Goal: Obtain resource: Obtain resource

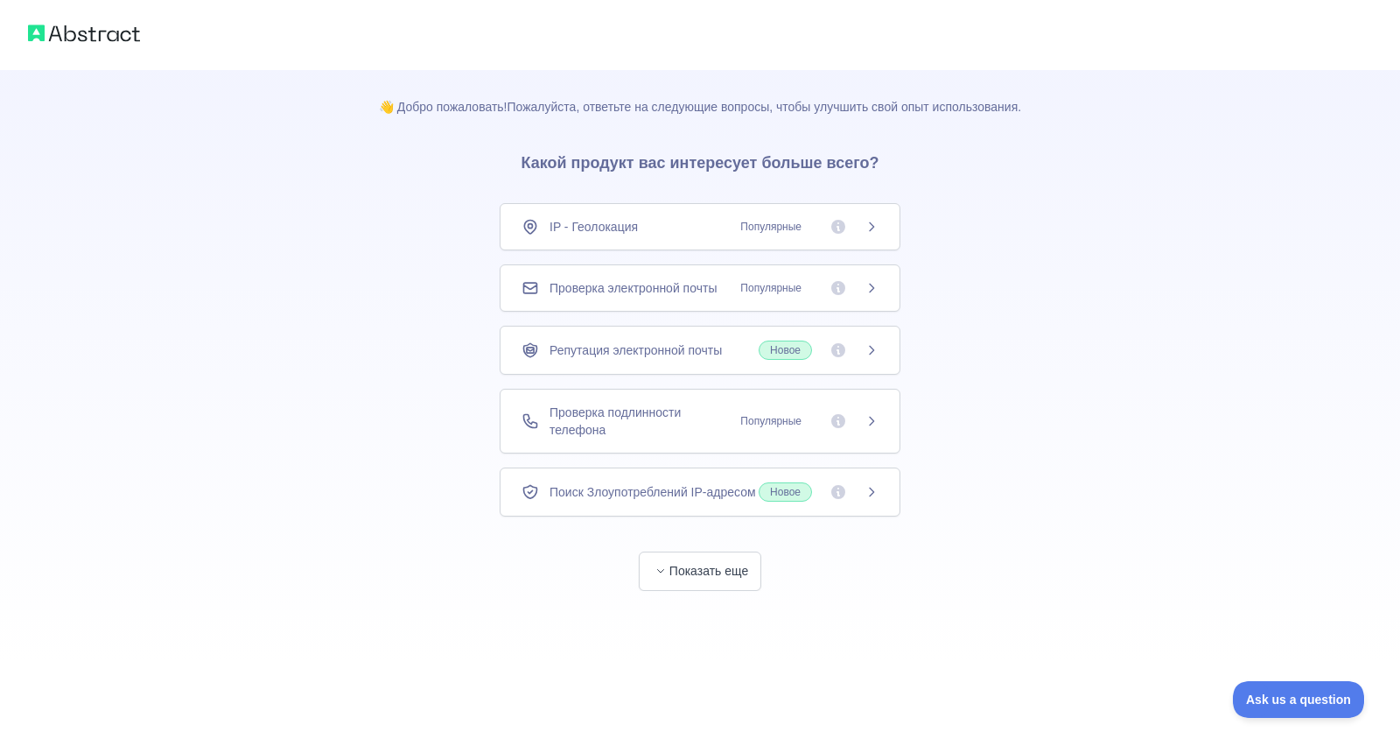
click at [865, 418] on icon at bounding box center [872, 421] width 14 height 14
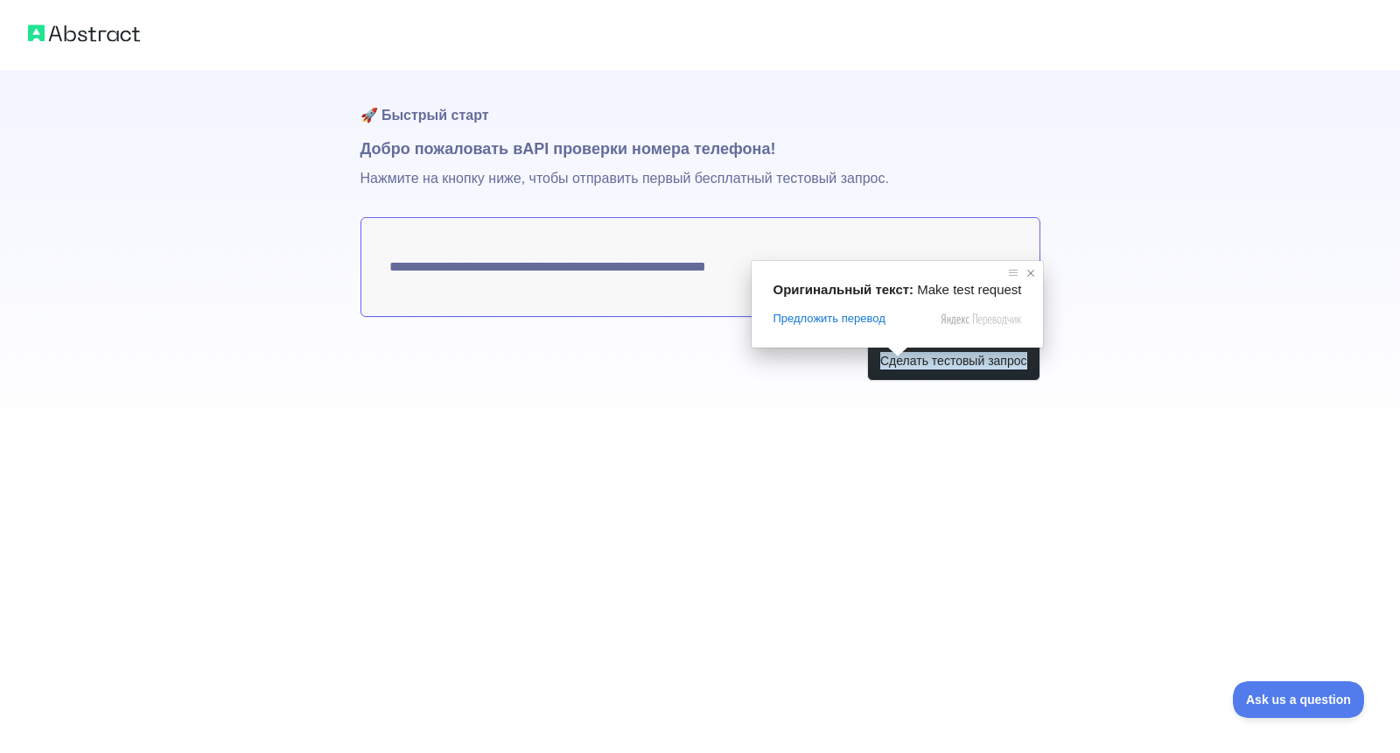
click at [1022, 273] on span at bounding box center [1031, 273] width 18 height 18
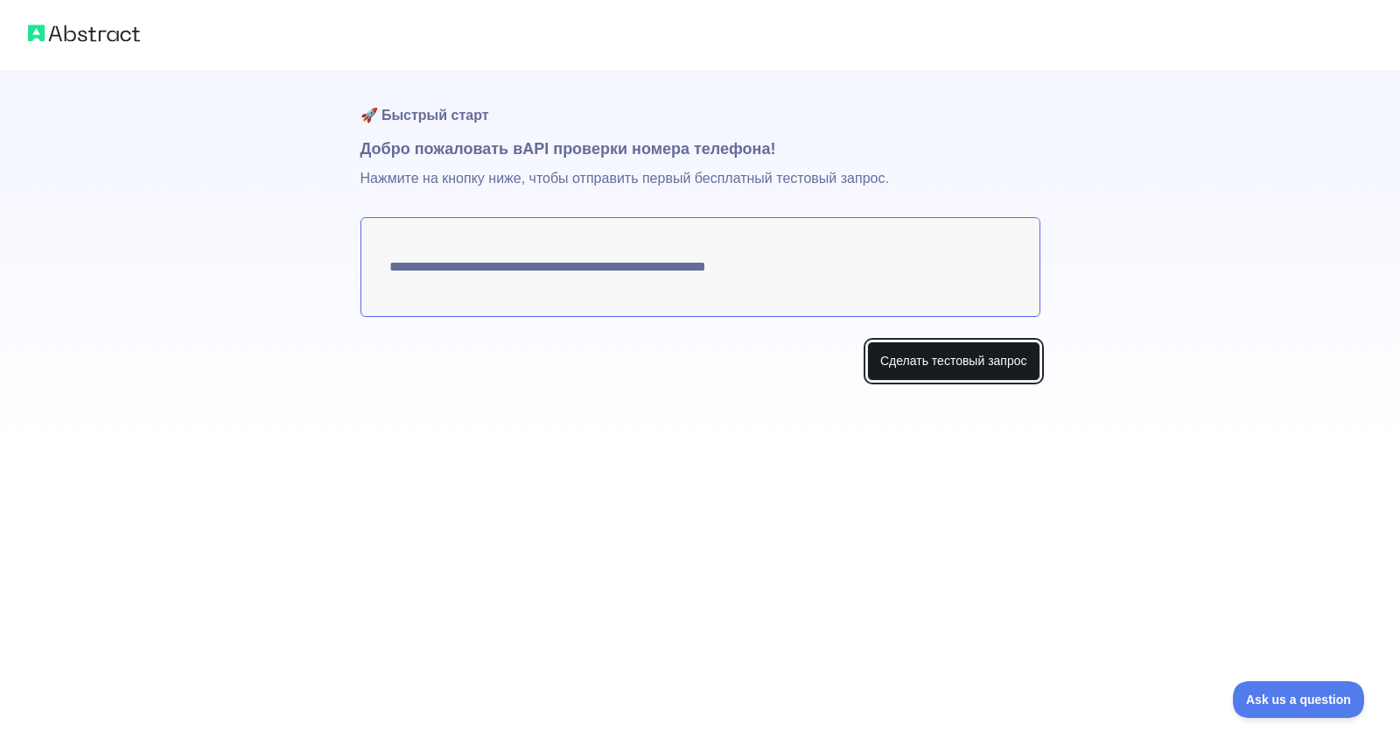
click at [933, 369] on ya-tr-span "Сделать тестовый запрос" at bounding box center [954, 361] width 147 height 18
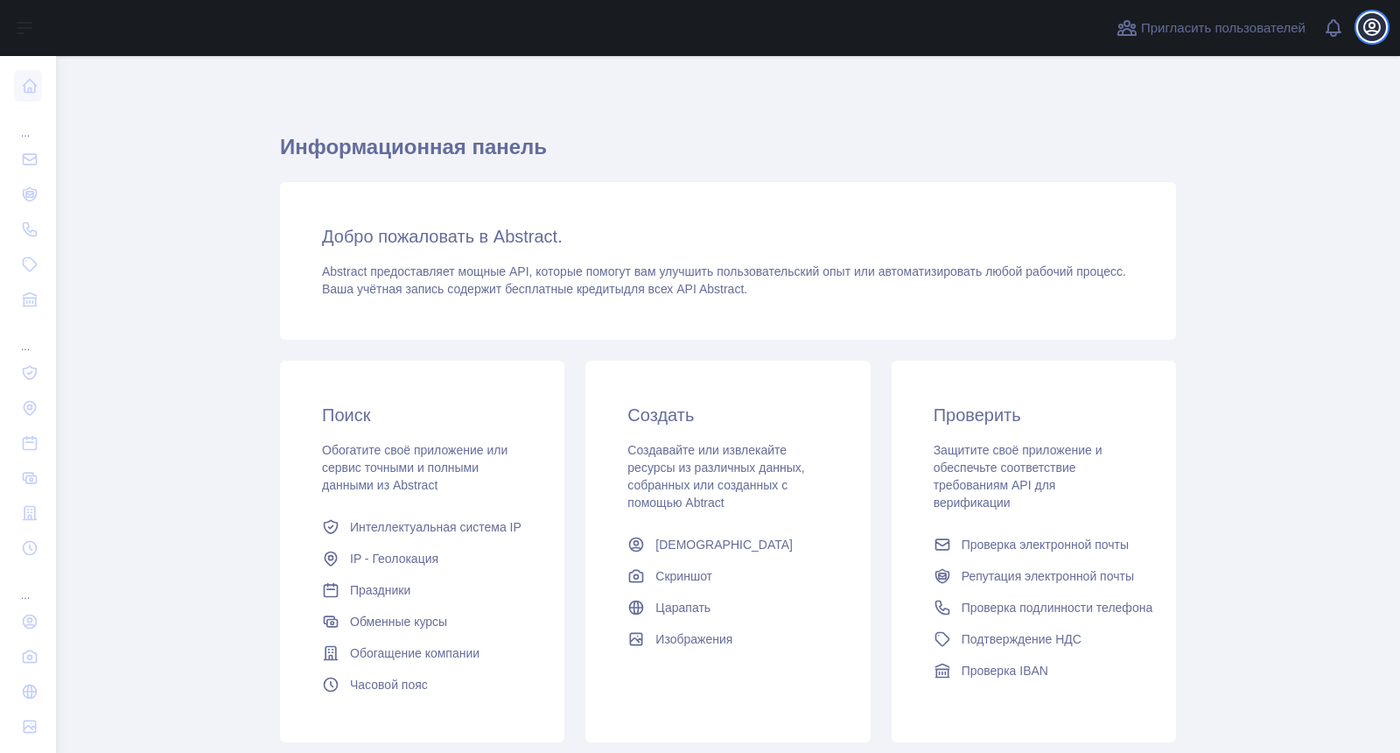
click at [1377, 22] on icon "button" at bounding box center [1372, 27] width 21 height 21
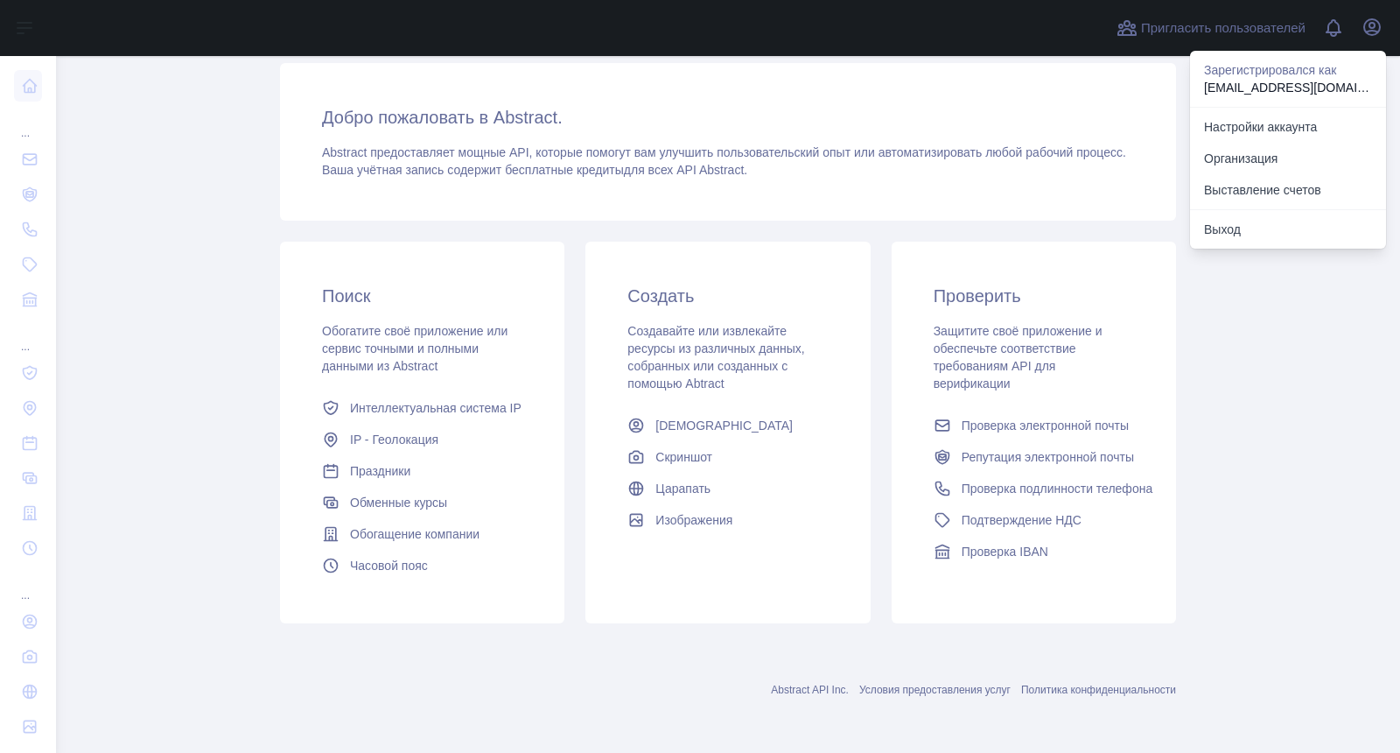
scroll to position [175, 0]
click at [1119, 415] on body "Открыть боковую панель Открыть боковую панель ... ... ... Пригласить пользовате…" at bounding box center [700, 376] width 1400 height 753
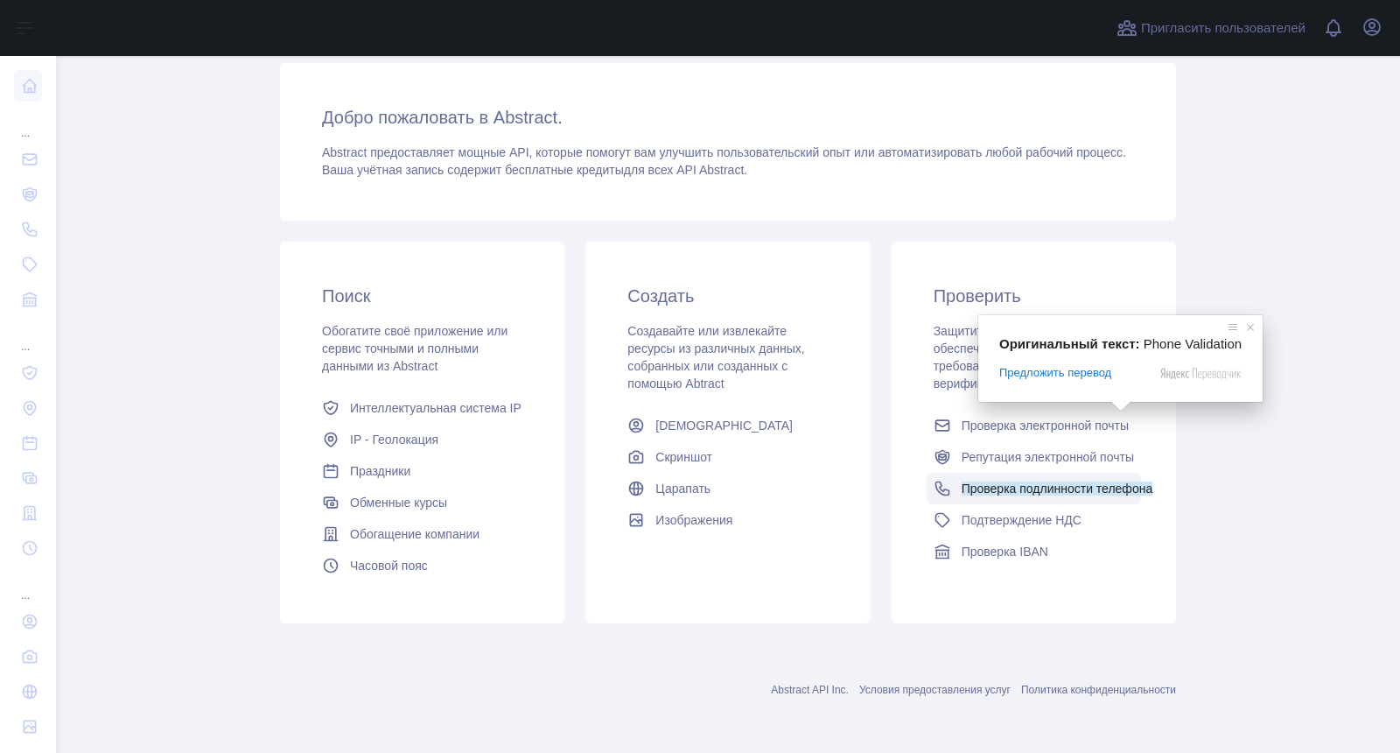
click at [944, 480] on icon at bounding box center [943, 489] width 18 height 18
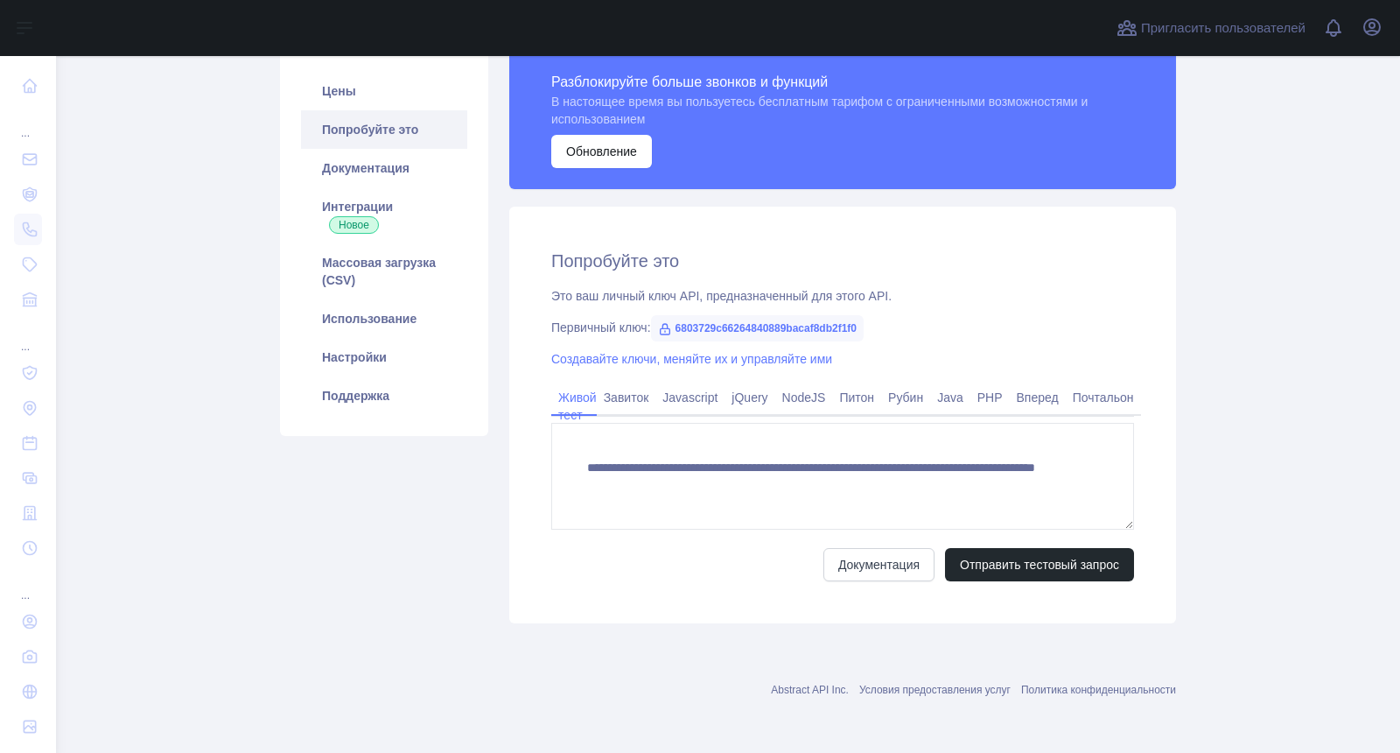
scroll to position [175, 0]
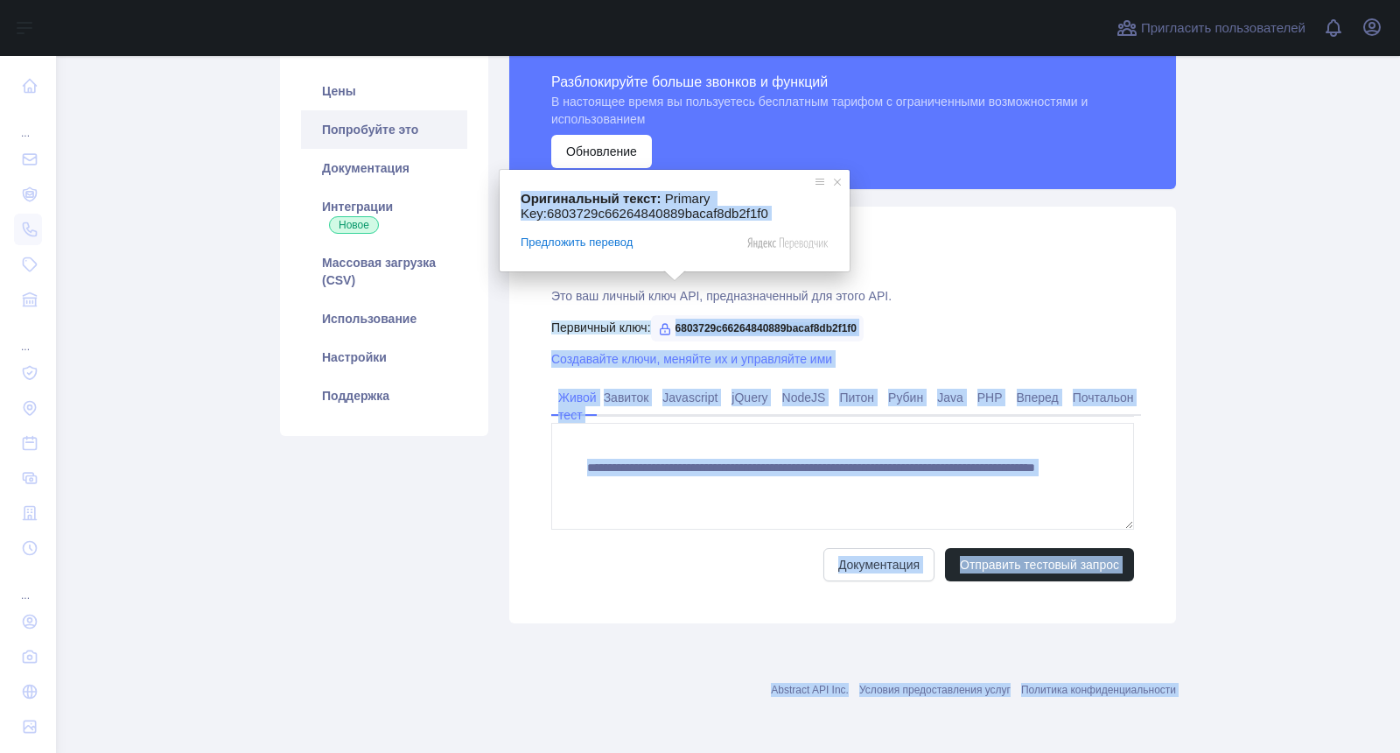
drag, startPoint x: 677, startPoint y: 284, endPoint x: 825, endPoint y: 268, distance: 149.7
click at [825, 268] on body "Открыть боковую панель Открыть боковую панель ... ... ... Пригласить пользовате…" at bounding box center [700, 376] width 1400 height 753
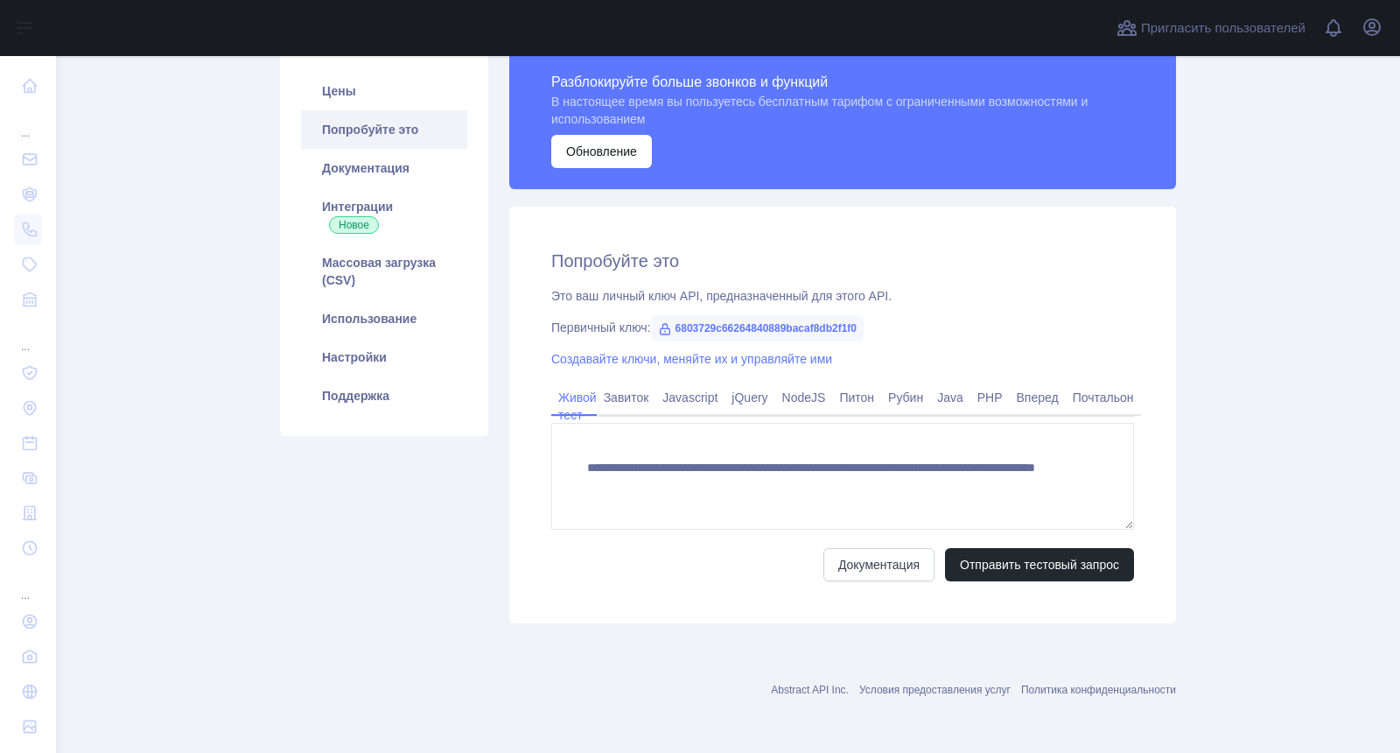
click at [979, 287] on div "Это ваш личный ключ API, предназначенный для этого API." at bounding box center [842, 296] width 583 height 18
click at [894, 271] on div "**********" at bounding box center [842, 415] width 667 height 417
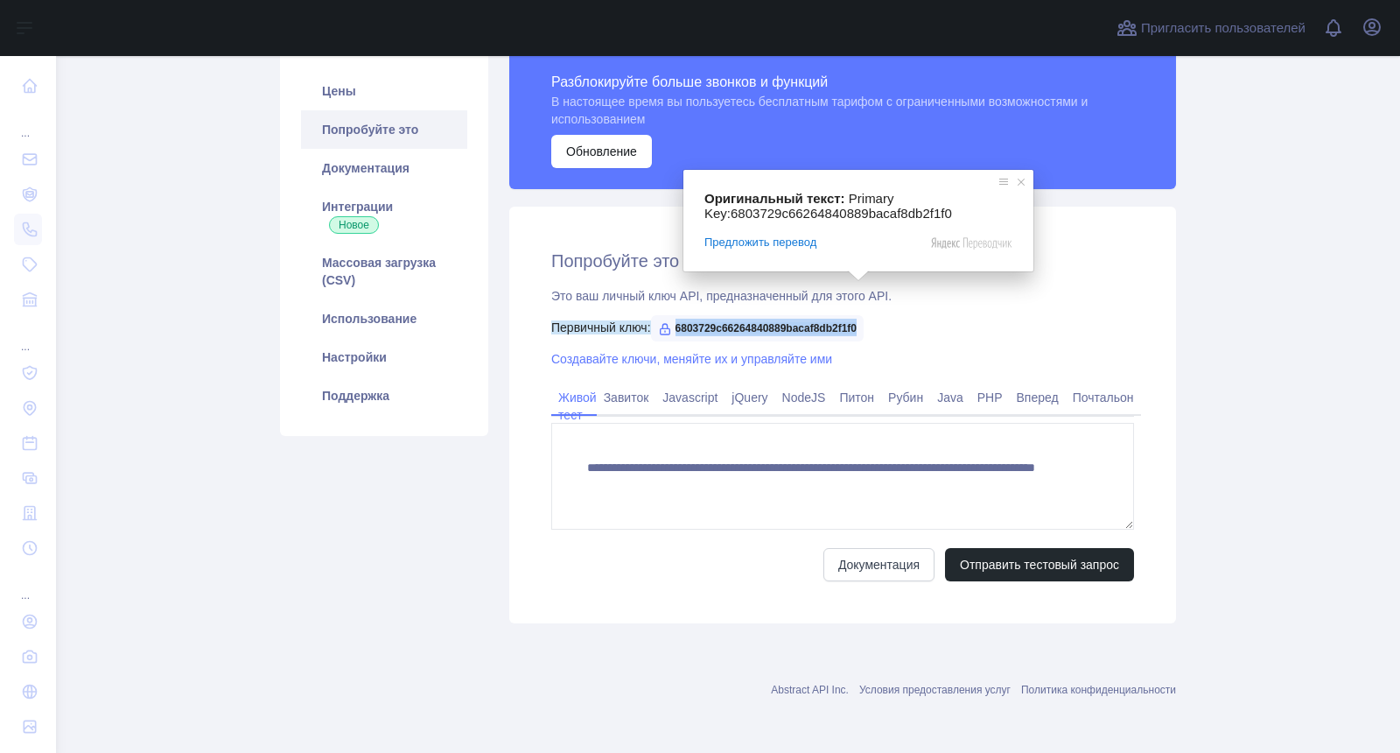
drag, startPoint x: 857, startPoint y: 284, endPoint x: 674, endPoint y: 289, distance: 183.0
click at [672, 315] on span "6803729c66264840889bacaf8db2f1f0" at bounding box center [758, 328] width 214 height 26
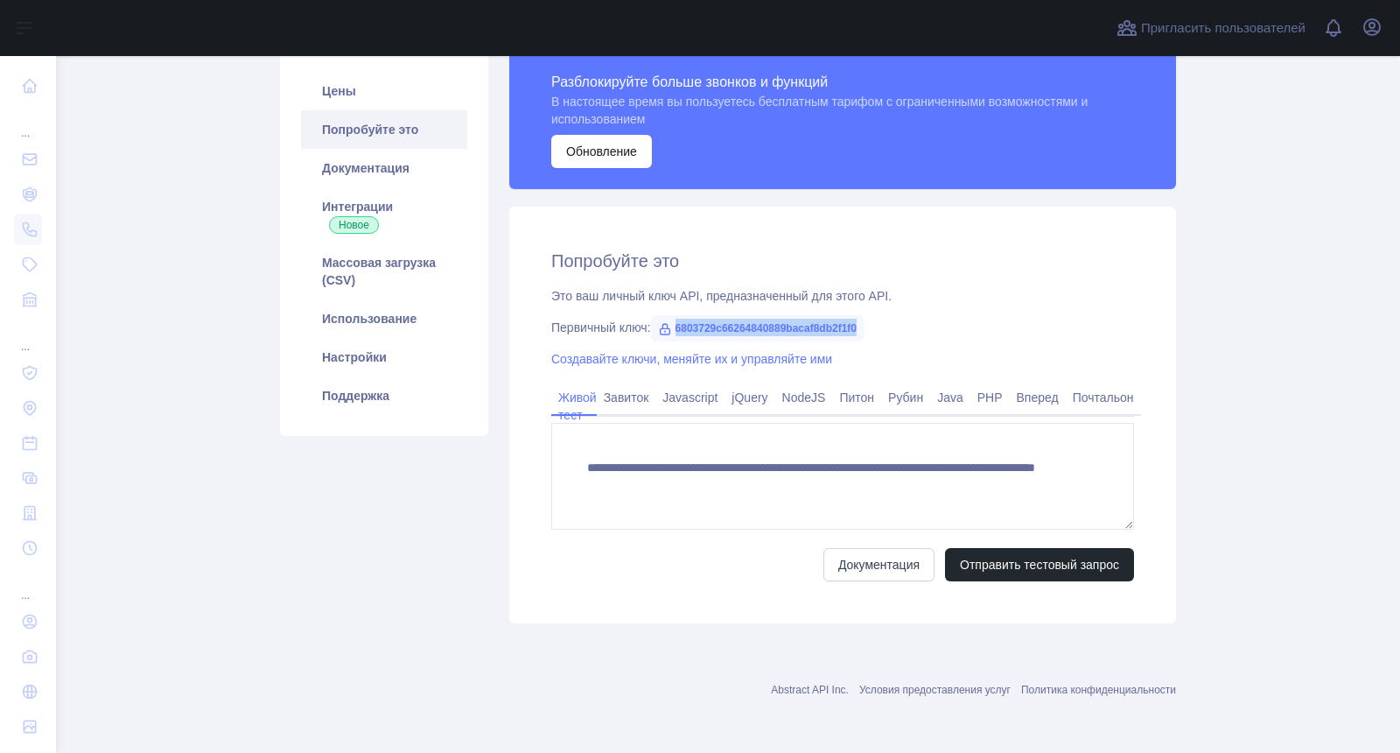
copy ya-tr-span "6803729c66264840889bacaf8db2f1f0"
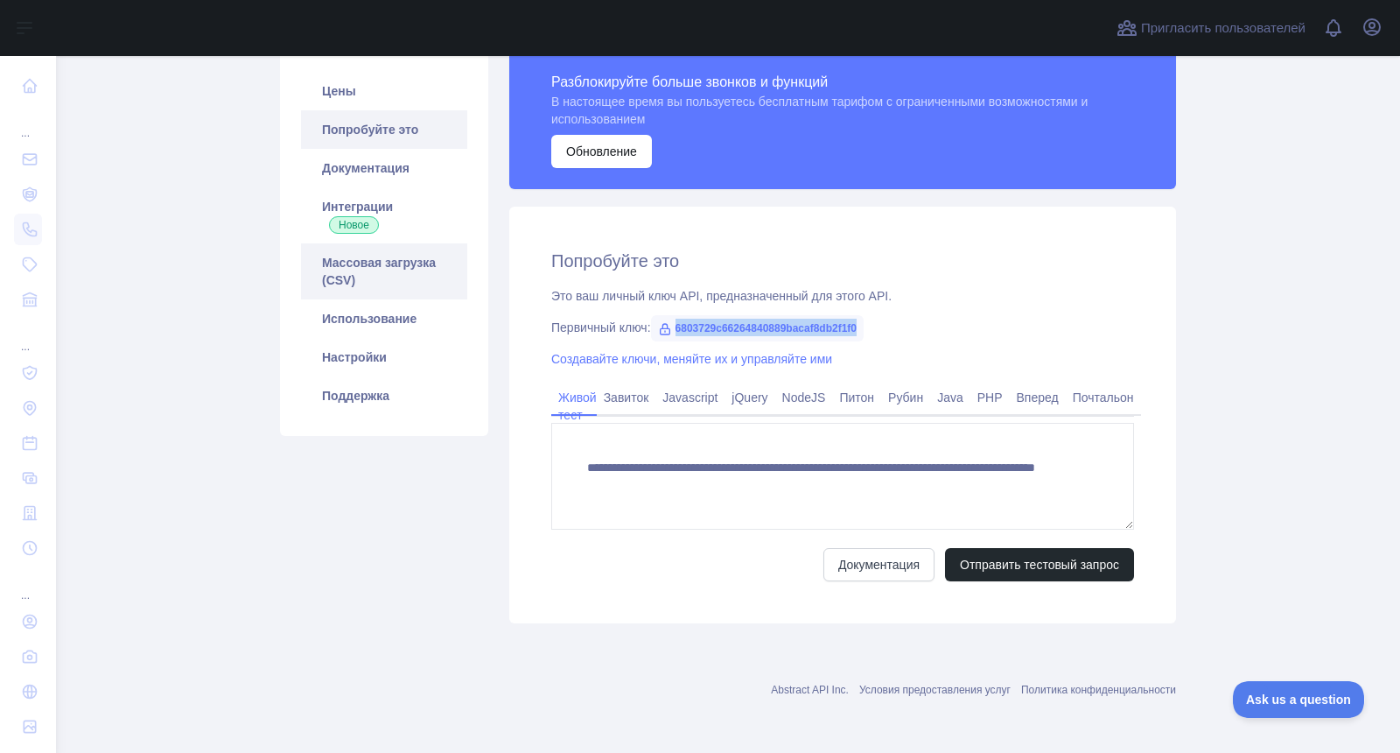
scroll to position [0, 0]
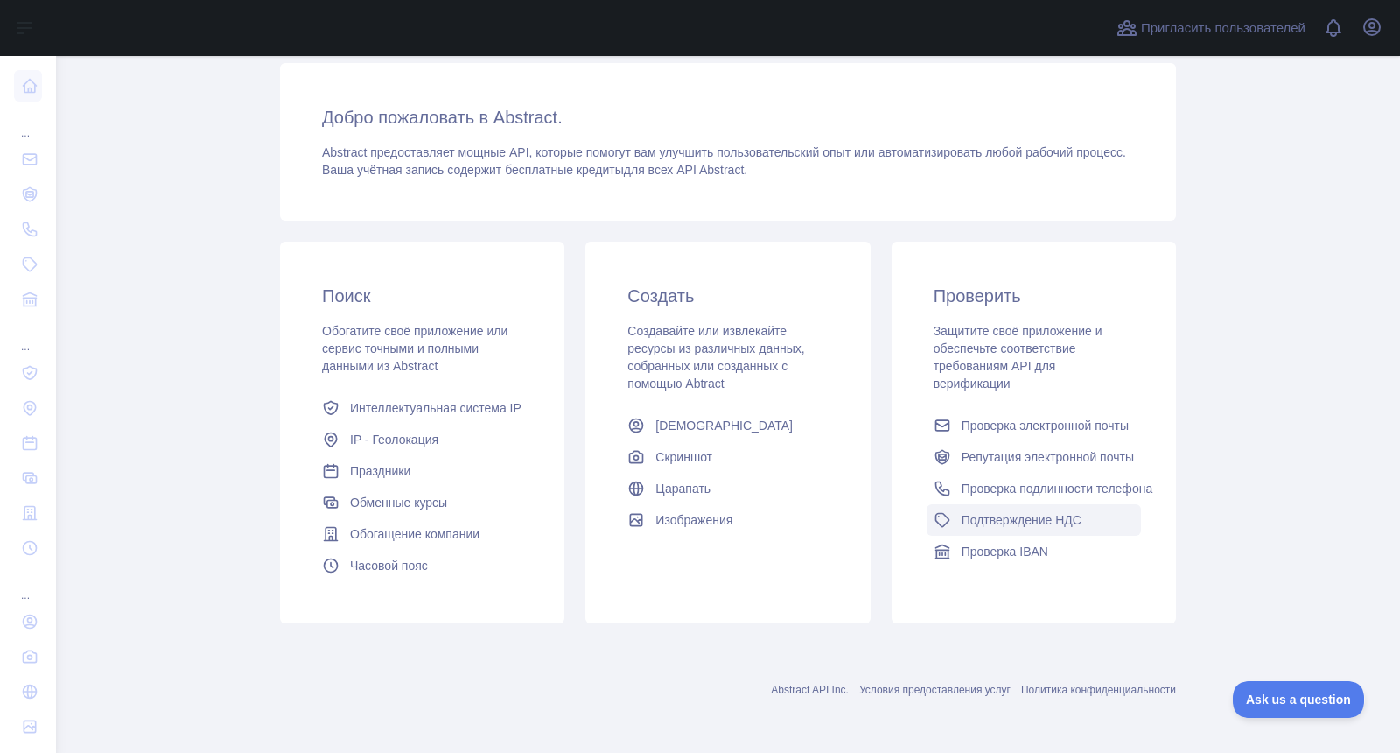
scroll to position [175, 0]
click at [996, 418] on ya-tr-span "Проверка электронной почты" at bounding box center [1045, 425] width 167 height 14
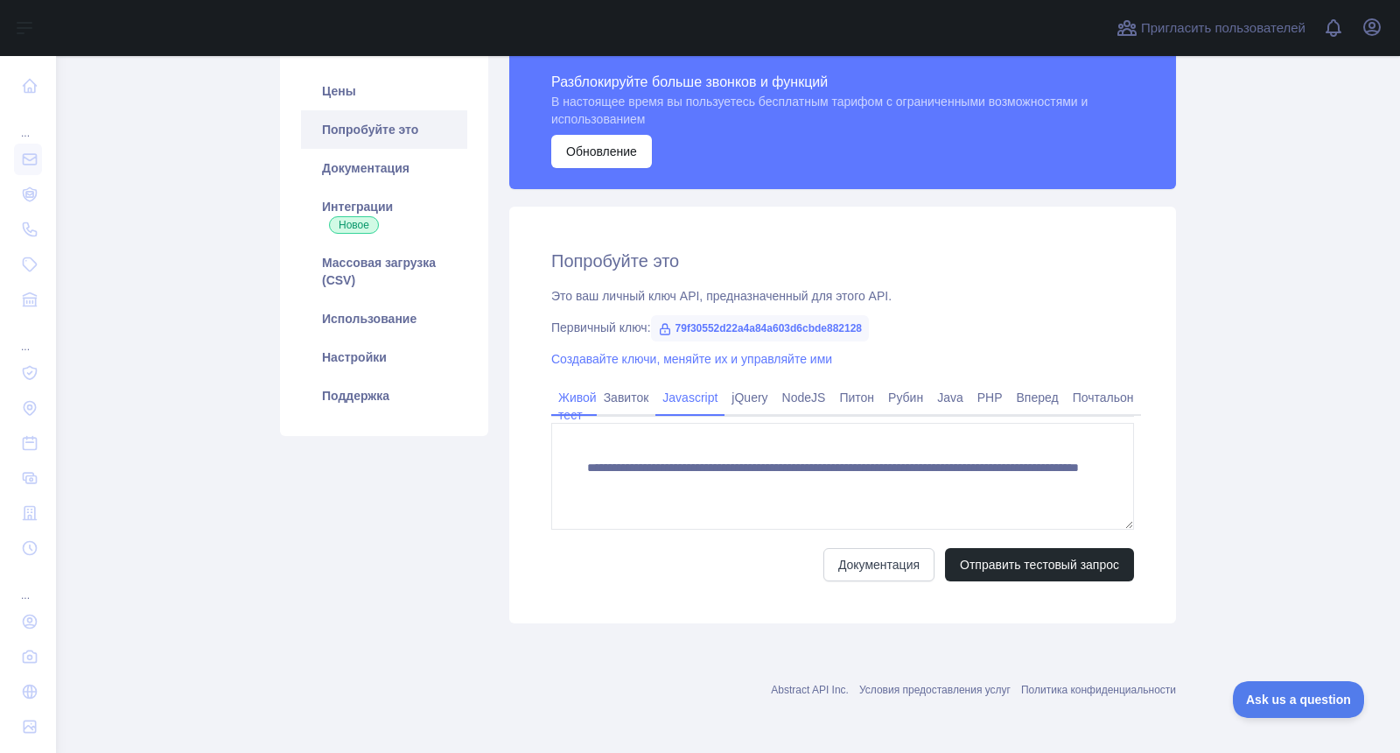
scroll to position [175, 0]
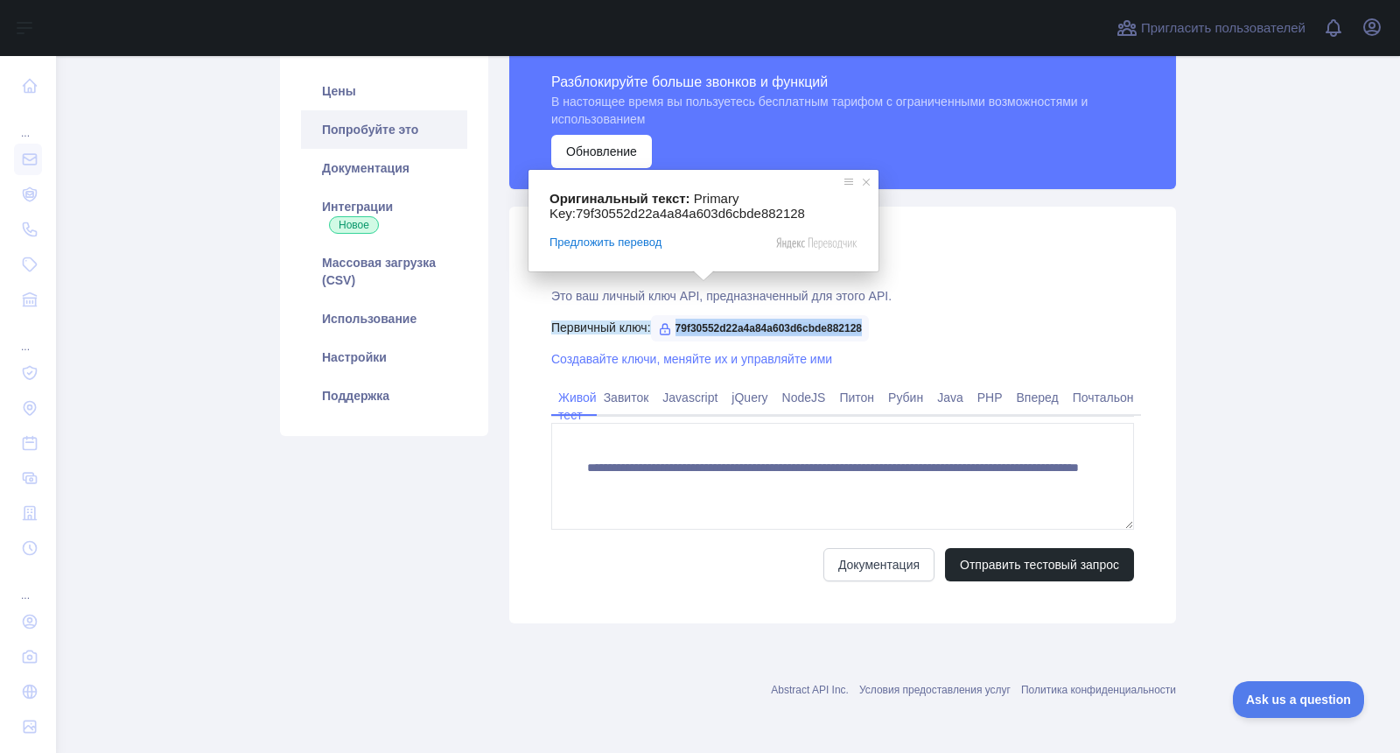
drag, startPoint x: 675, startPoint y: 285, endPoint x: 855, endPoint y: 286, distance: 180.3
click at [863, 322] on ya-tr-span "79f30552d22a4a84a603d6cbde882128" at bounding box center [769, 328] width 187 height 12
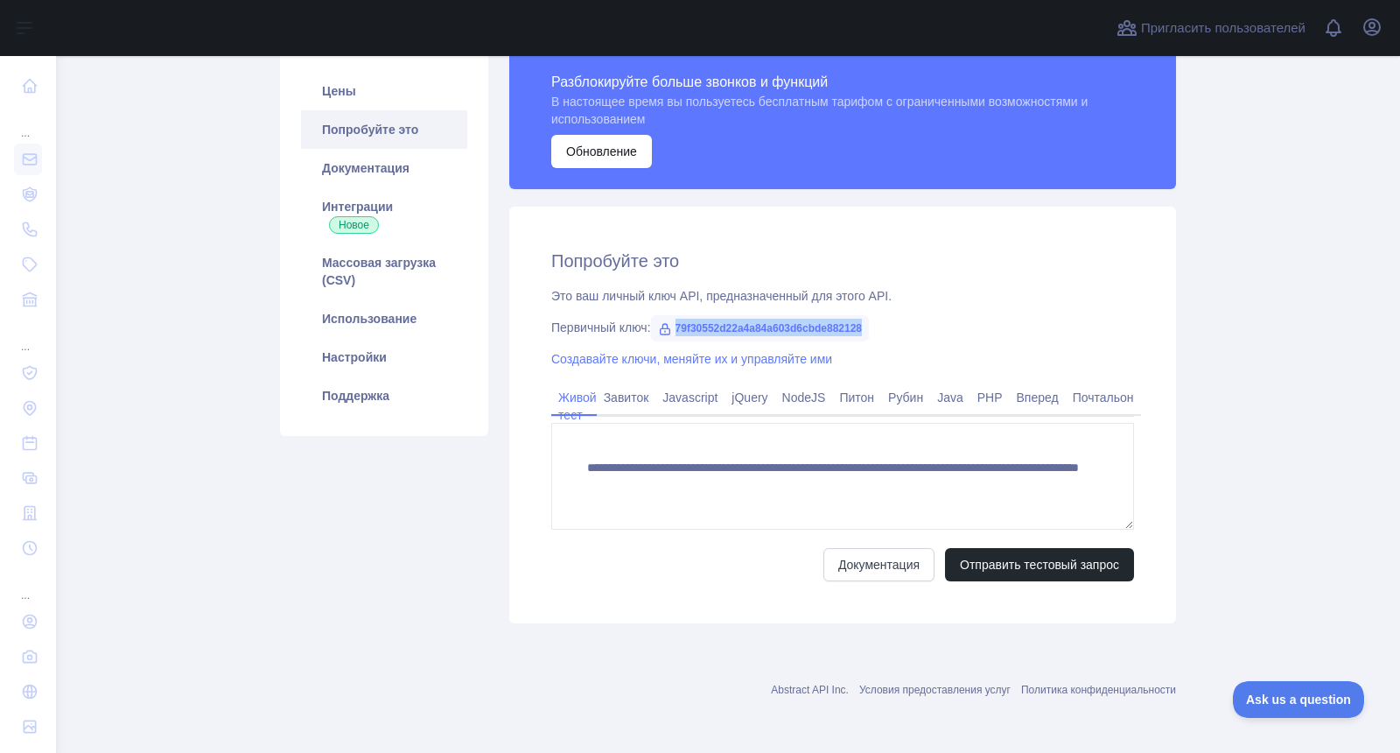
copy ya-tr-span "79f30552d22a4a84a603d6cbde882128"
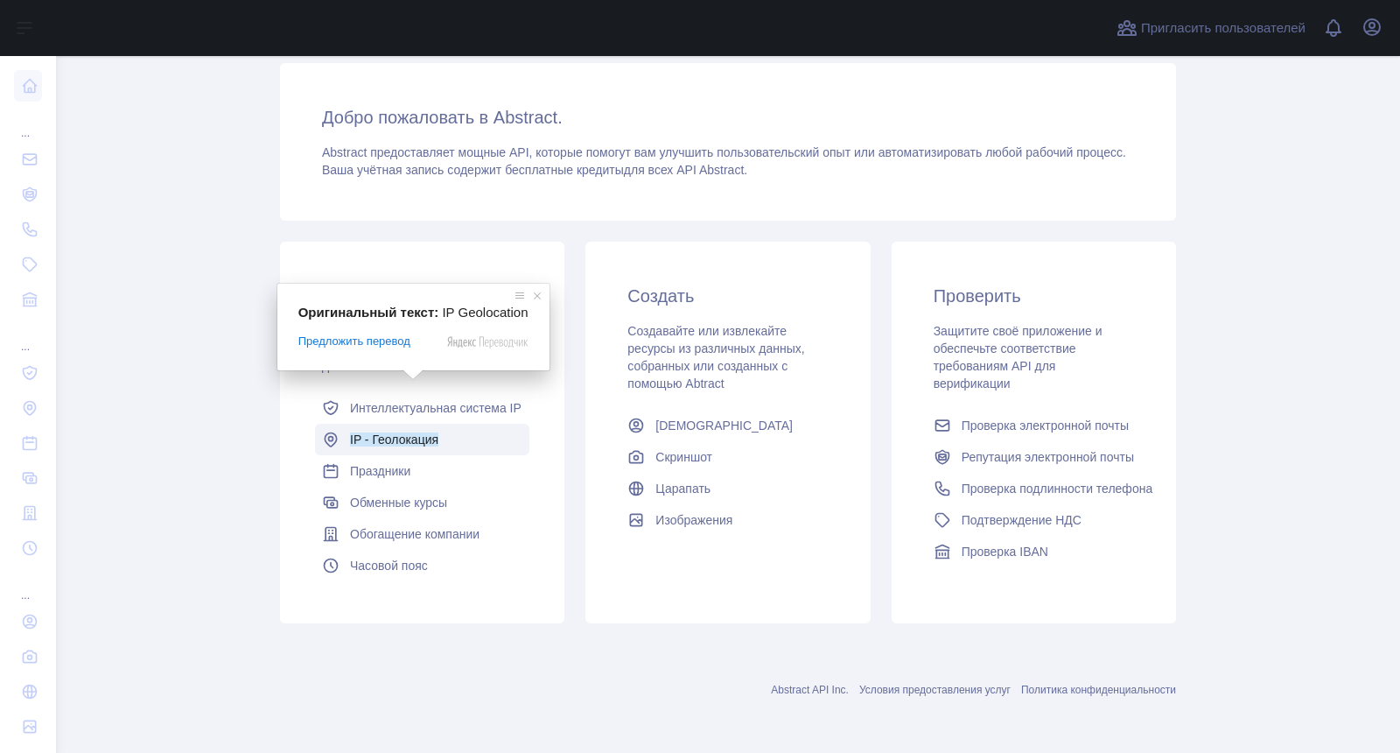
click at [425, 432] on ya-tr-span "IP - Геолокация" at bounding box center [394, 439] width 88 height 14
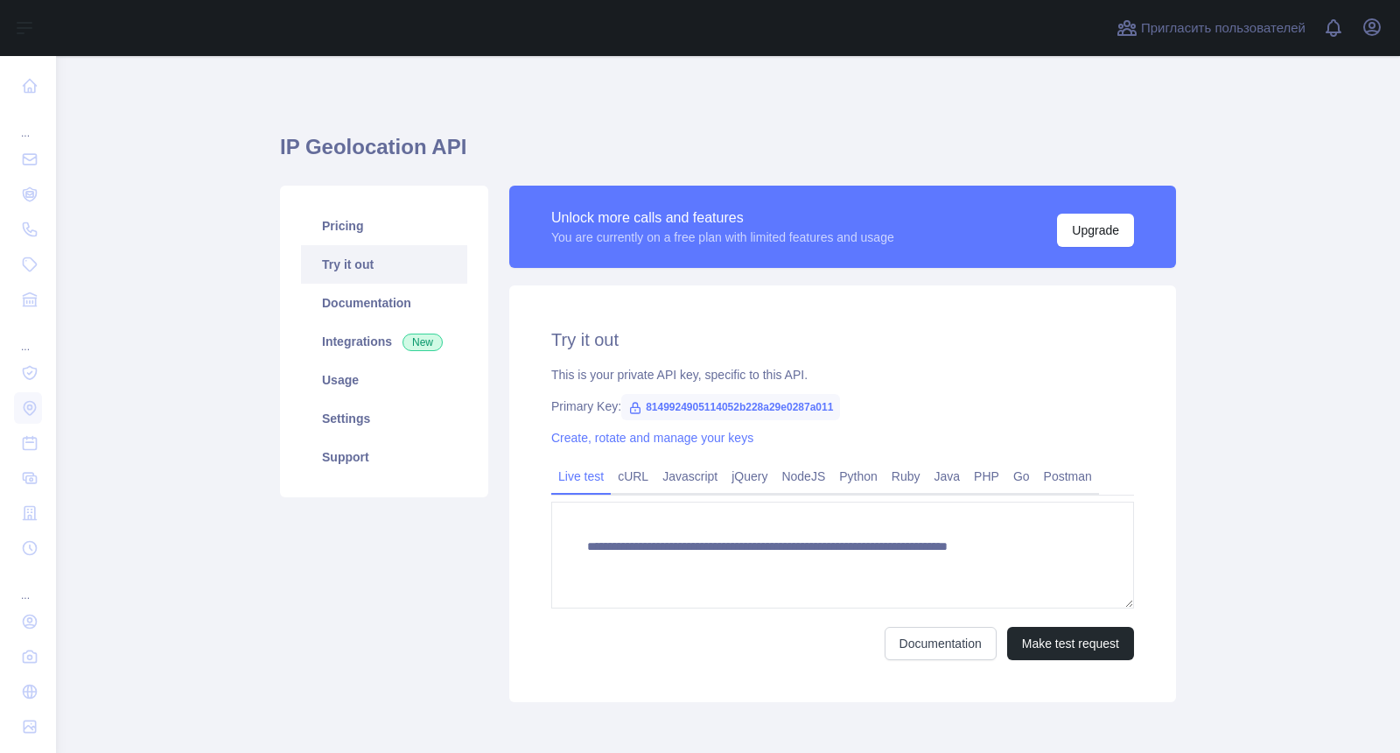
type textarea "**********"
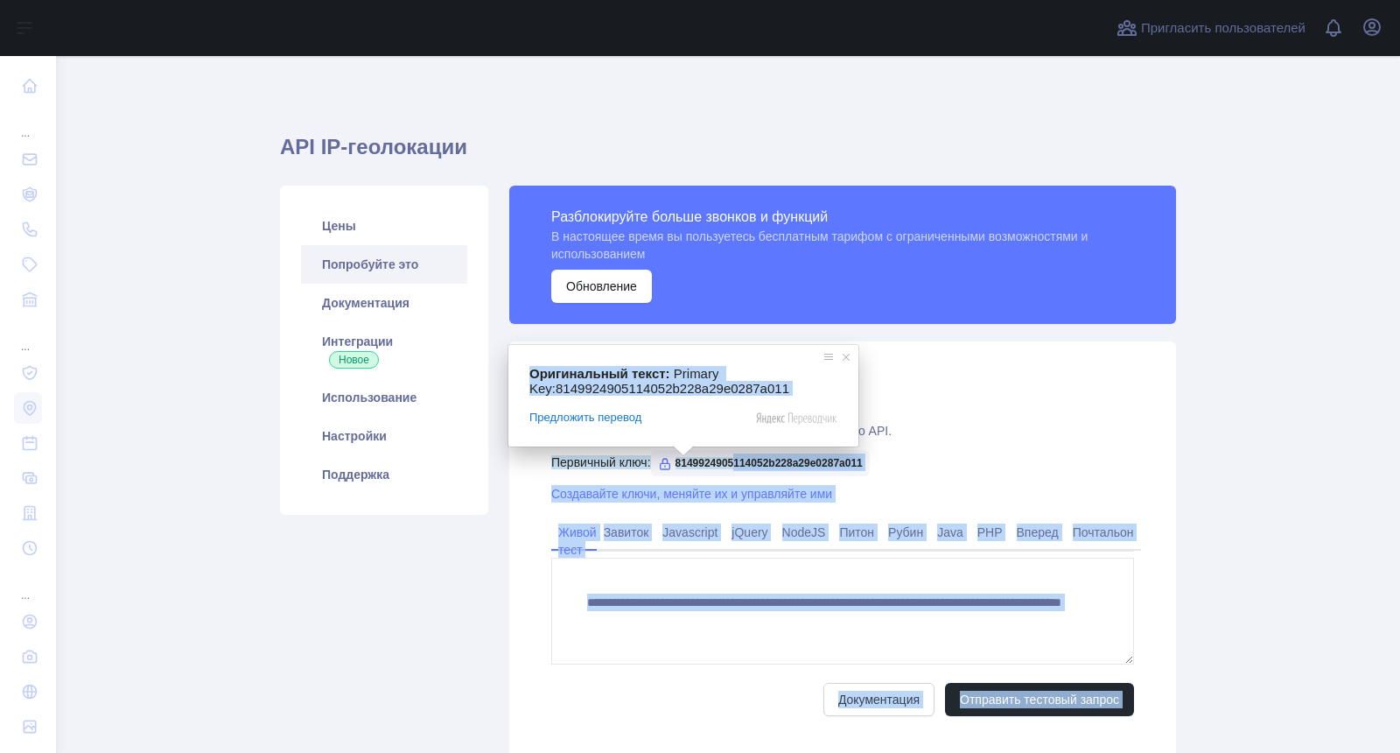
drag, startPoint x: 673, startPoint y: 462, endPoint x: 735, endPoint y: 464, distance: 62.2
click at [735, 464] on body "Открыть боковую панель Открыть боковую панель ... ... ... Пригласить пользовате…" at bounding box center [700, 376] width 1400 height 753
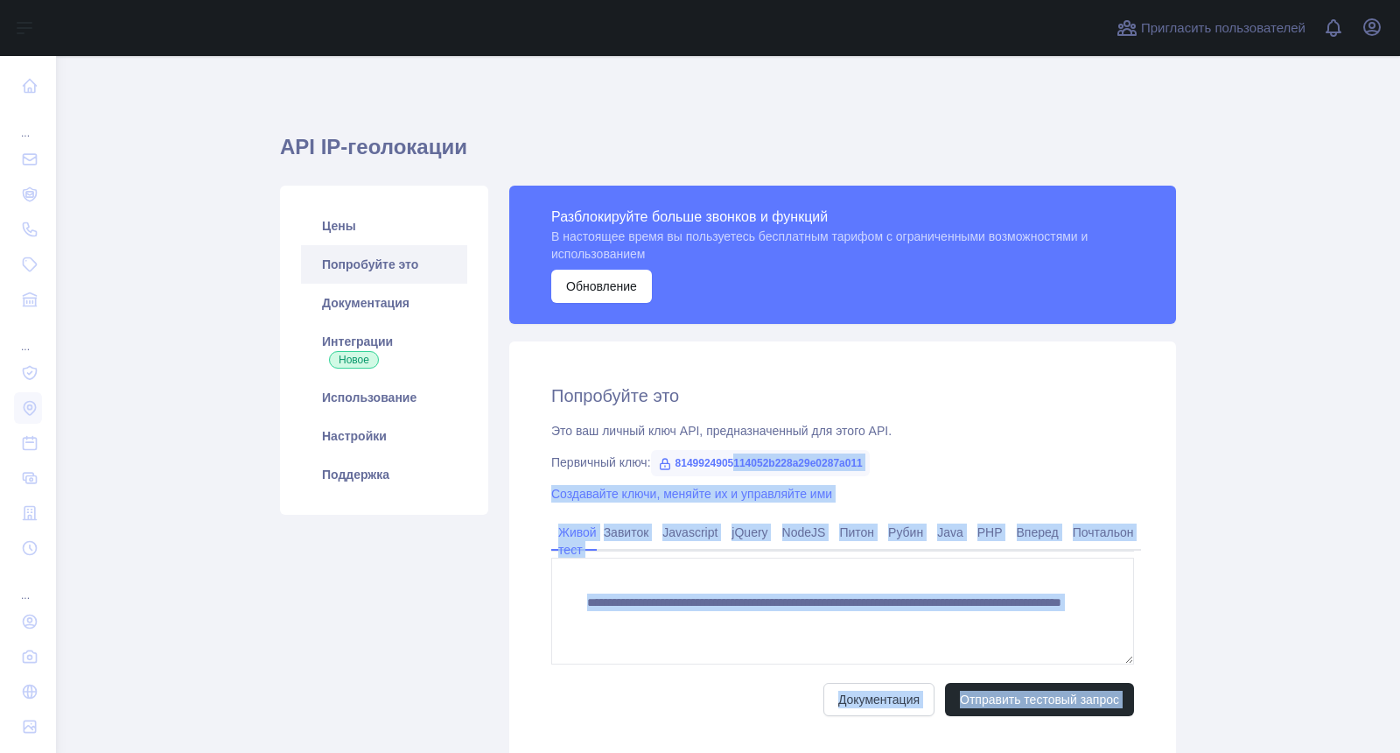
click at [877, 464] on div "Первичный ключ: 8149924905114052b228a29e0287a011" at bounding box center [842, 462] width 583 height 18
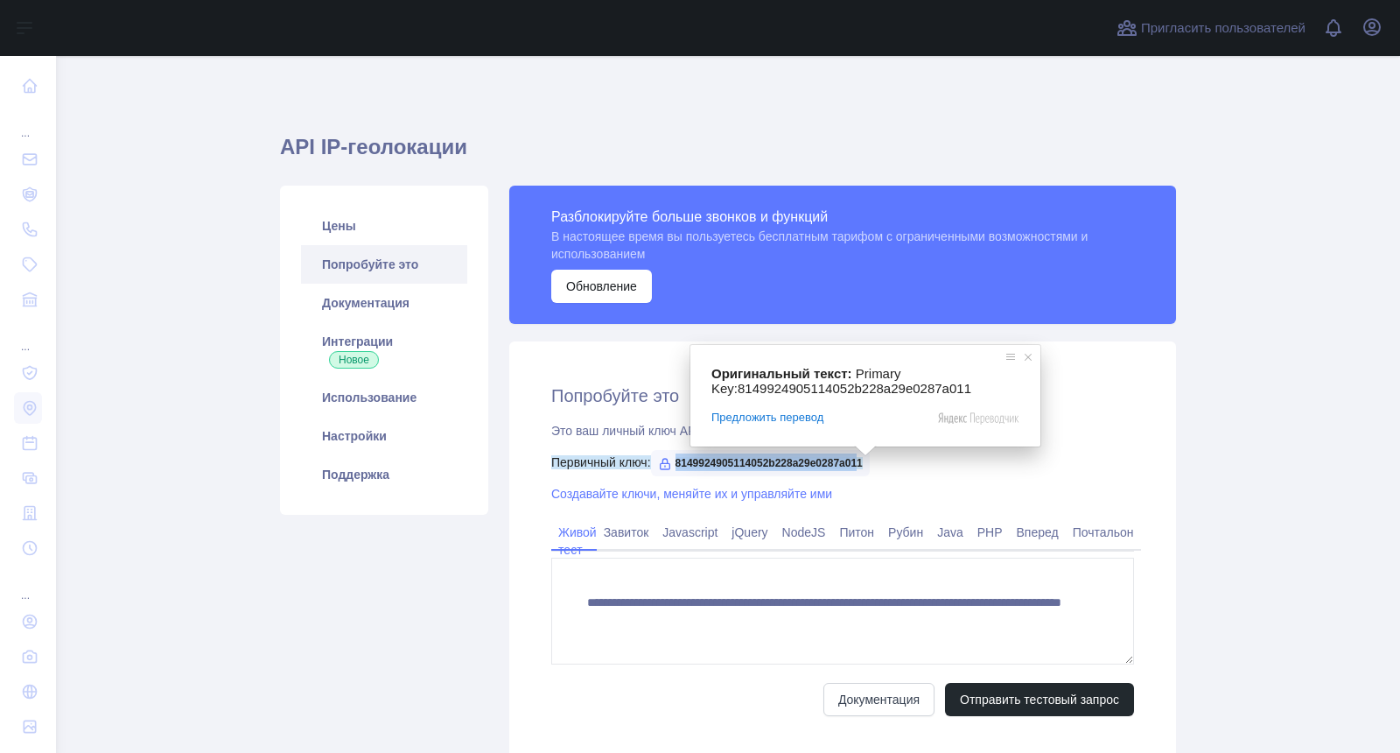
drag, startPoint x: 863, startPoint y: 460, endPoint x: 679, endPoint y: 467, distance: 183.9
click at [662, 462] on span "8149924905114052b228a29e0287a011" at bounding box center [760, 463] width 219 height 26
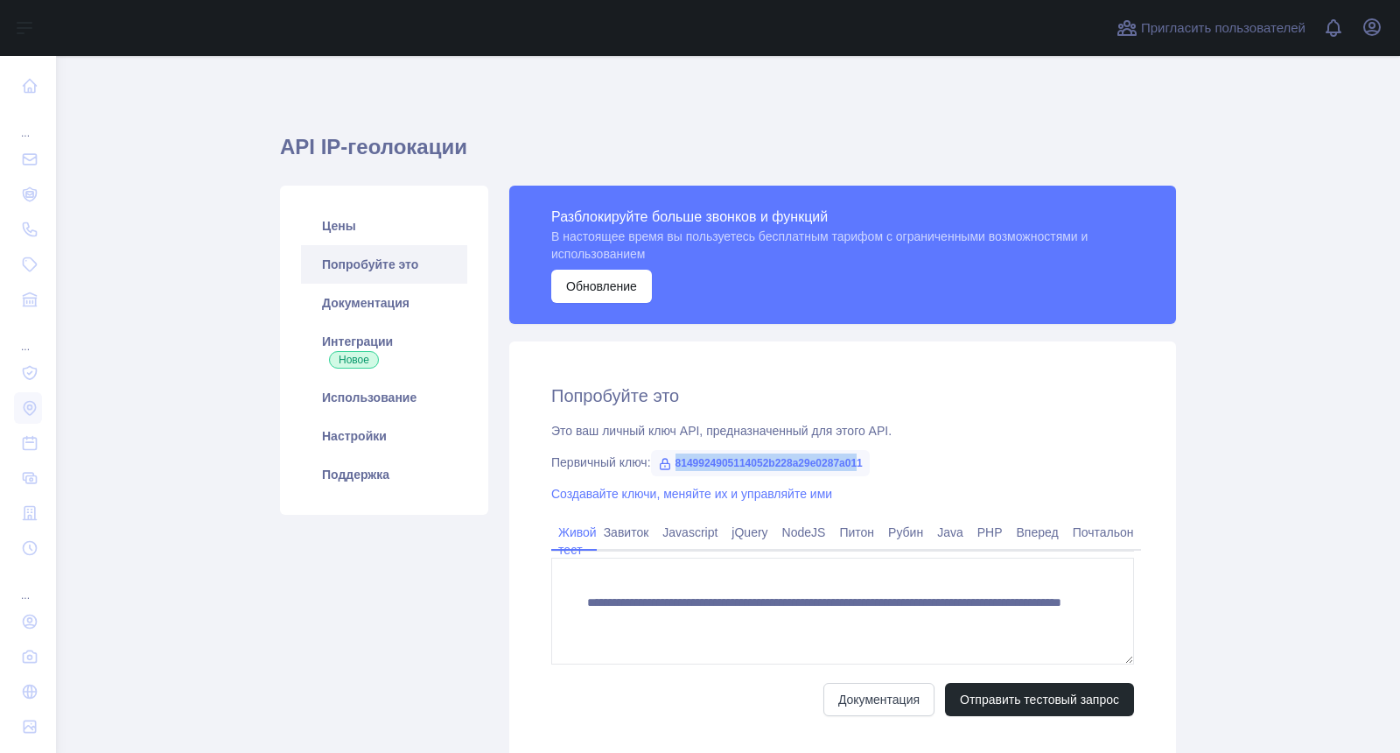
click at [679, 468] on ya-tr-span "8149924905114052b228a29e0287a011" at bounding box center [769, 463] width 187 height 12
drag, startPoint x: 672, startPoint y: 460, endPoint x: 882, endPoint y: 464, distance: 210.1
click at [882, 464] on div "Первичный ключ: 8149924905114052b228a29e0287a011" at bounding box center [842, 462] width 583 height 18
copy ya-tr-span "8149924905114052b228a29e0287a011"
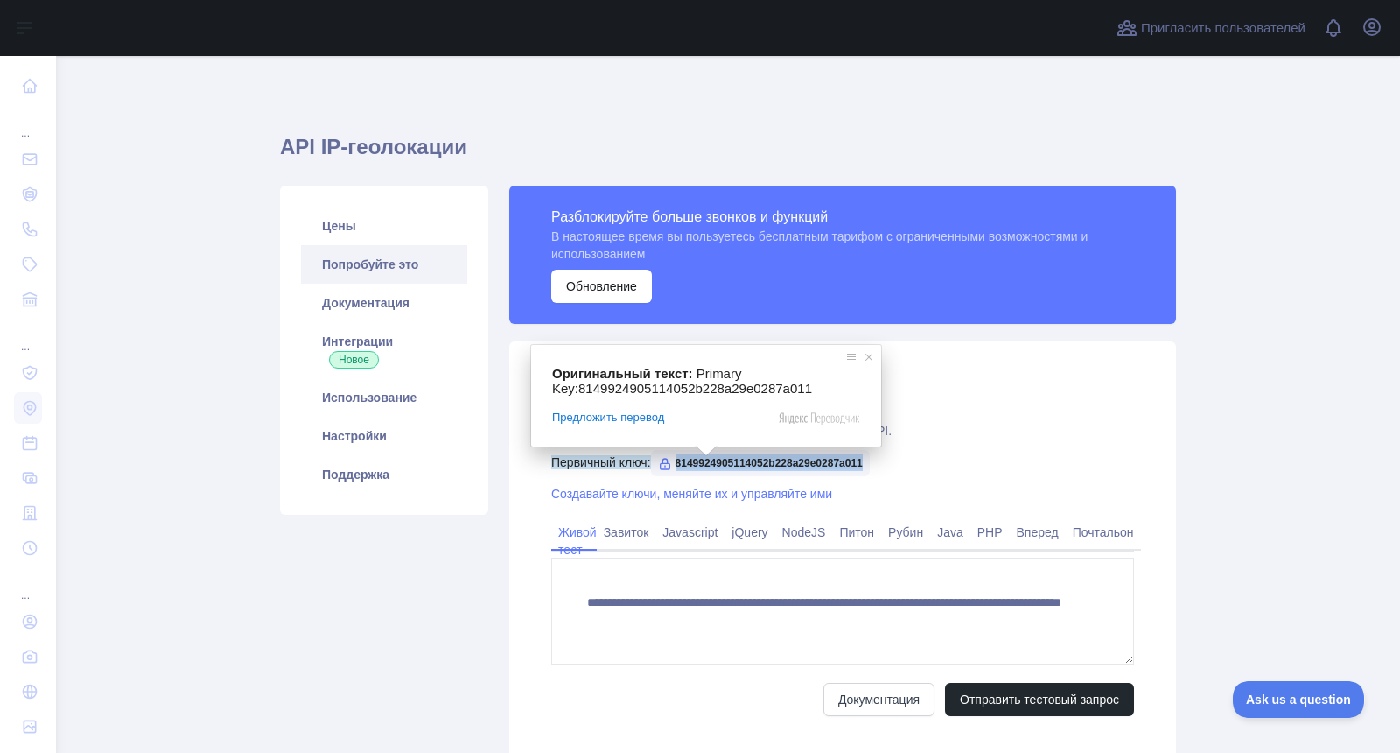
copy ya-tr-span "8149924905114052b228a29e0287a011"
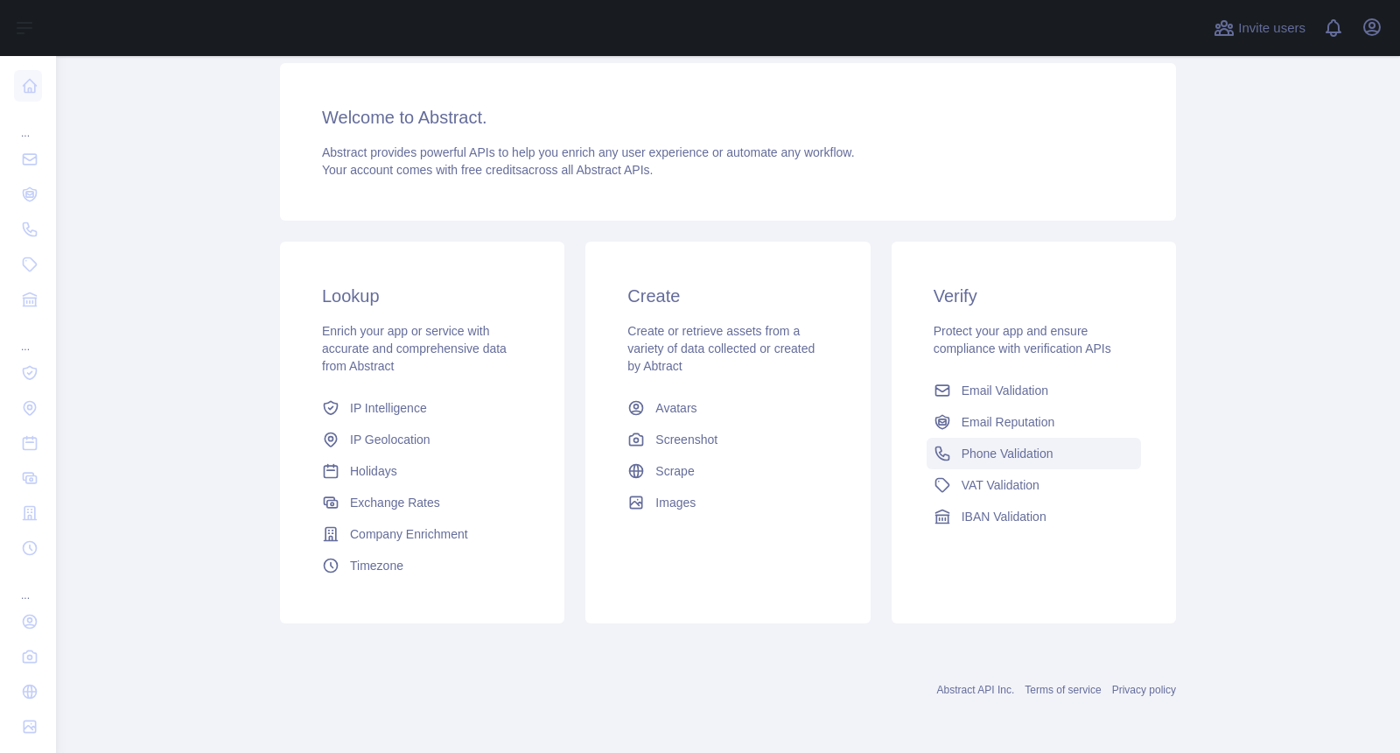
click at [983, 446] on ya-tr-span "Phone Validation" at bounding box center [1008, 453] width 92 height 14
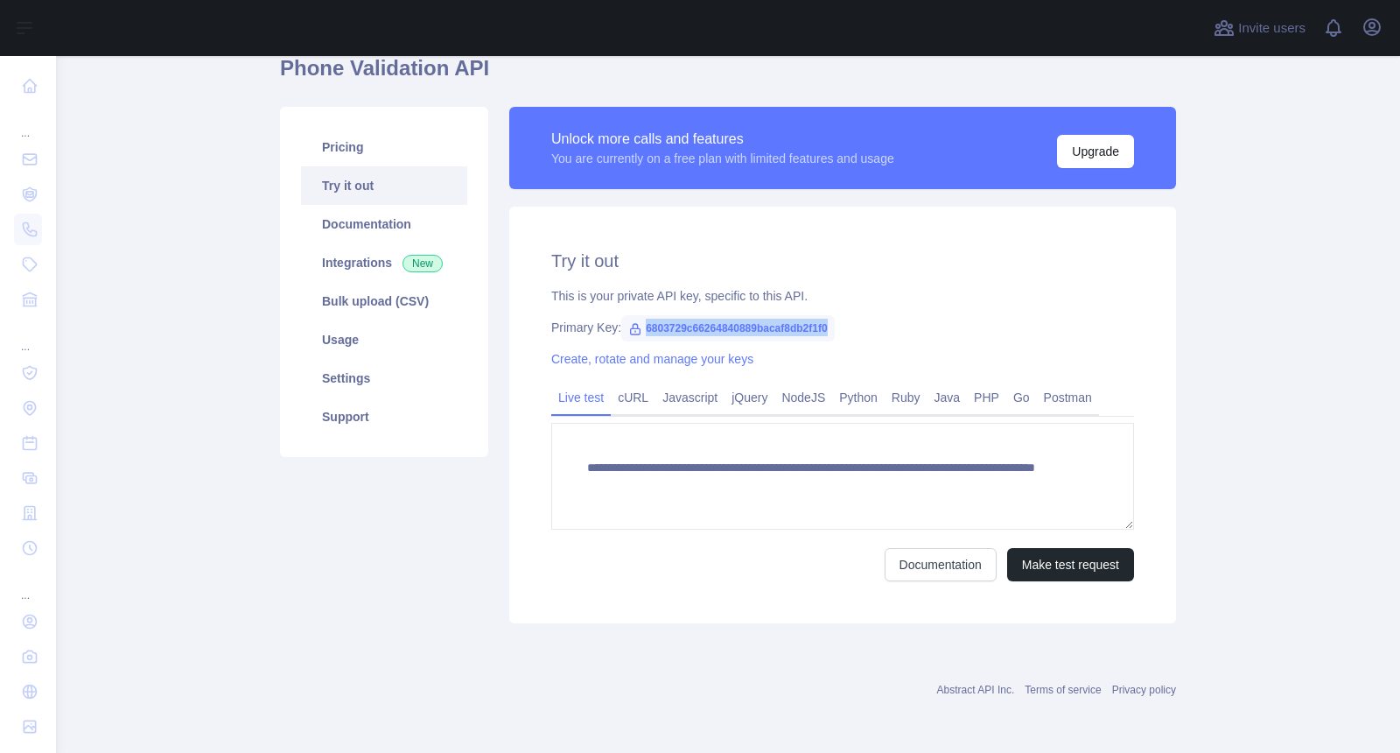
drag, startPoint x: 628, startPoint y: 236, endPoint x: 827, endPoint y: 233, distance: 198.7
click at [827, 319] on div "Primary Key: 6803729c66264840889bacaf8db2f1f0" at bounding box center [842, 328] width 583 height 18
copy span "6803729c66264840889bacaf8db2f1f0"
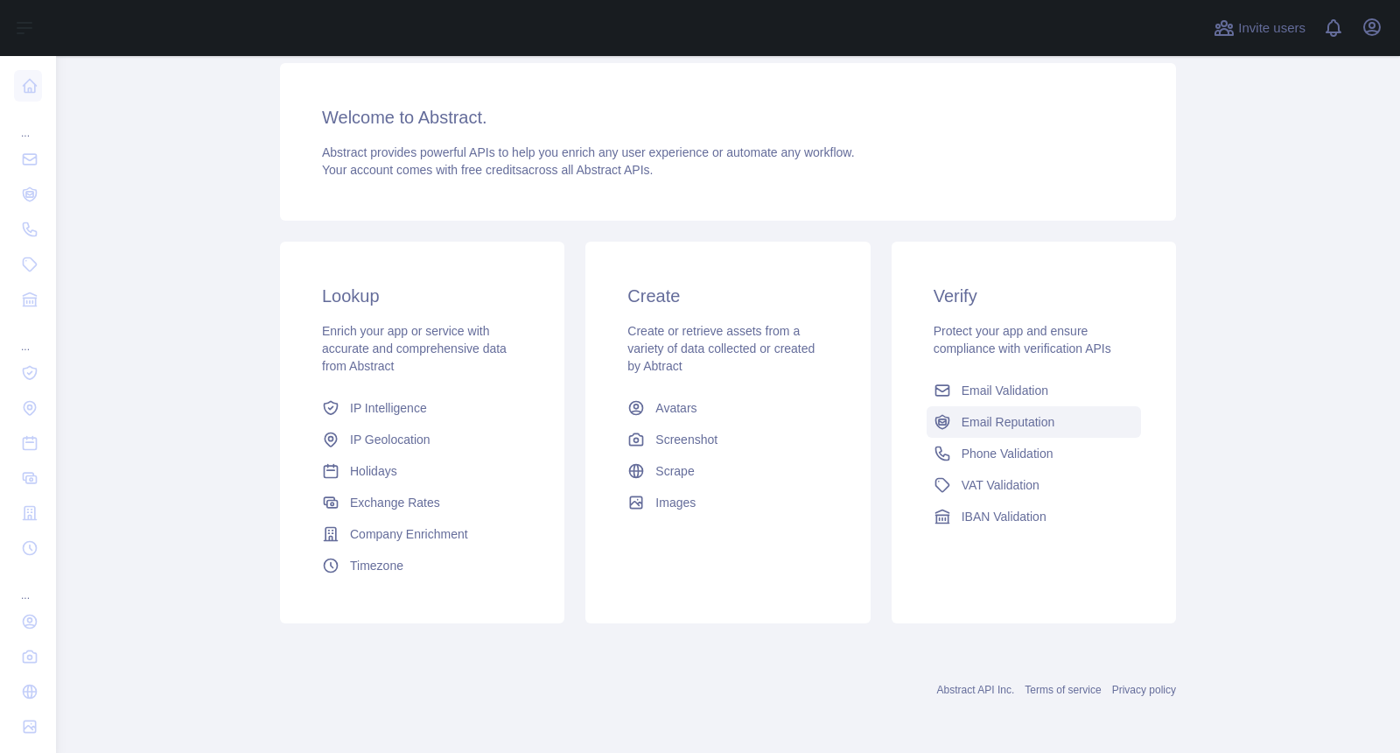
click at [974, 413] on span "Email Reputation" at bounding box center [1009, 422] width 94 height 18
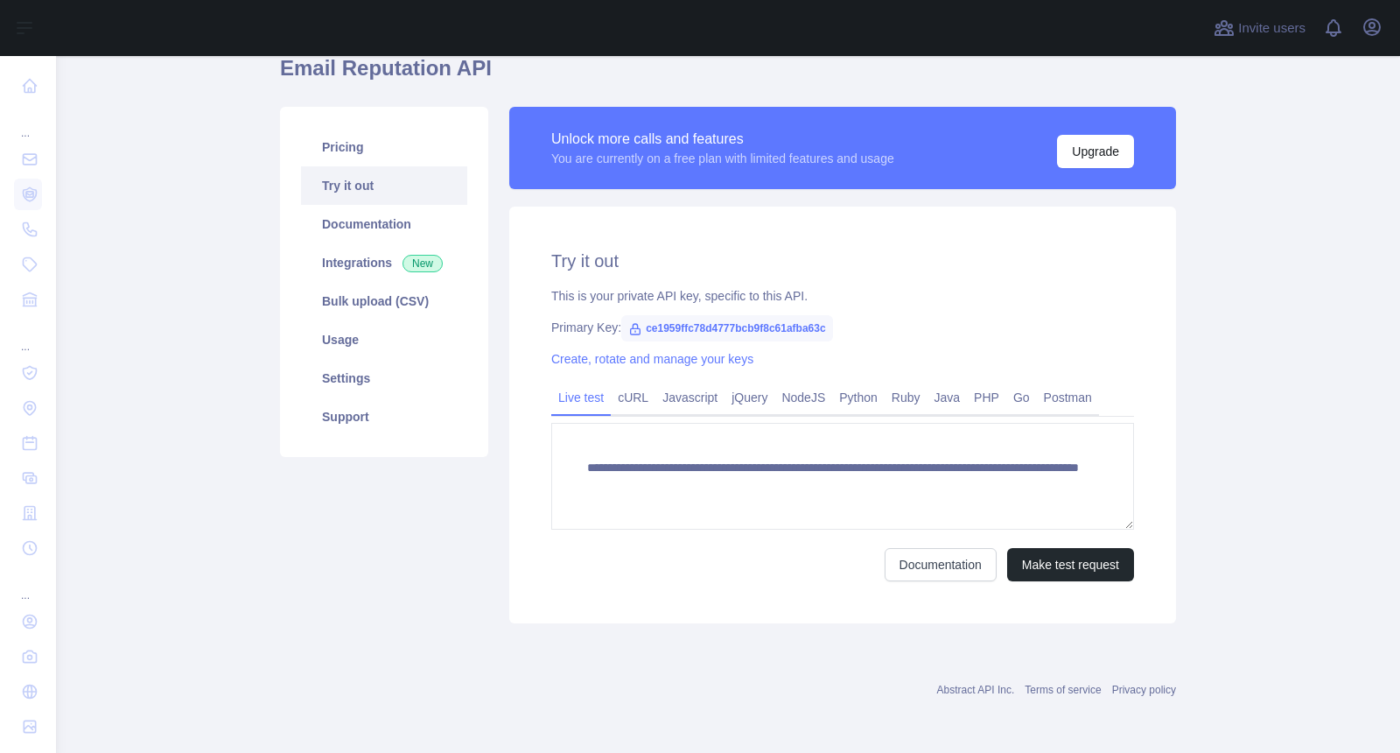
scroll to position [214, 0]
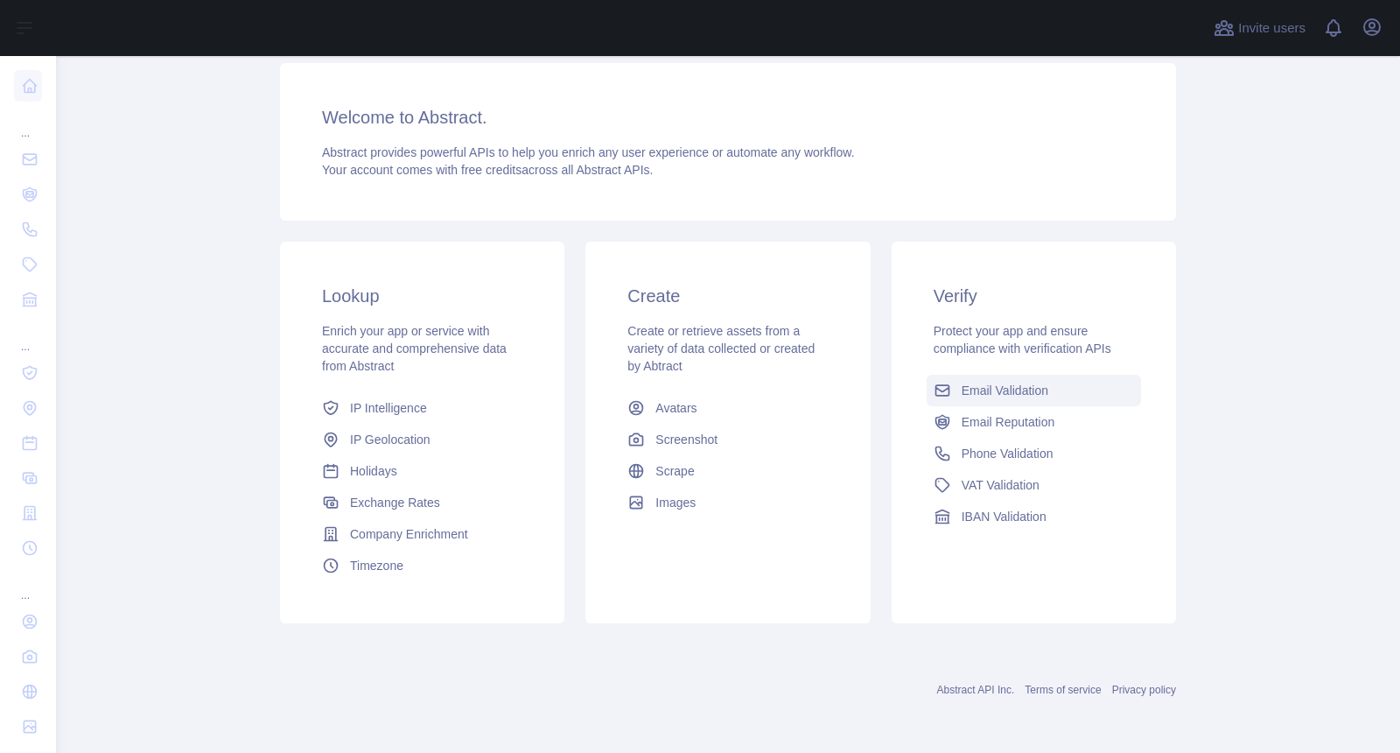
click at [1000, 375] on link "Email Validation" at bounding box center [1034, 391] width 214 height 32
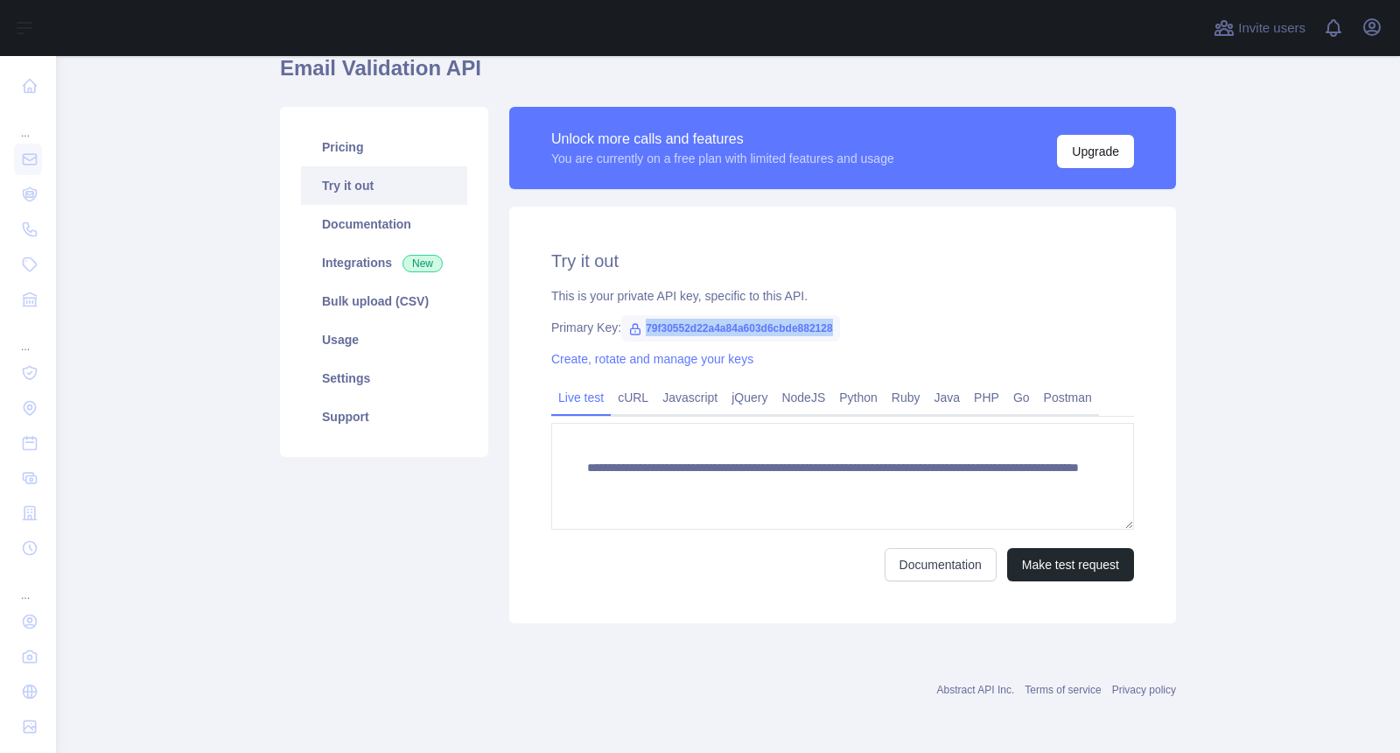
drag, startPoint x: 630, startPoint y: 235, endPoint x: 820, endPoint y: 232, distance: 190.0
click at [820, 315] on span "79f30552d22a4a84a603d6cbde882128" at bounding box center [730, 328] width 219 height 26
copy span "79f30552d22a4a84a603d6cbde882128"
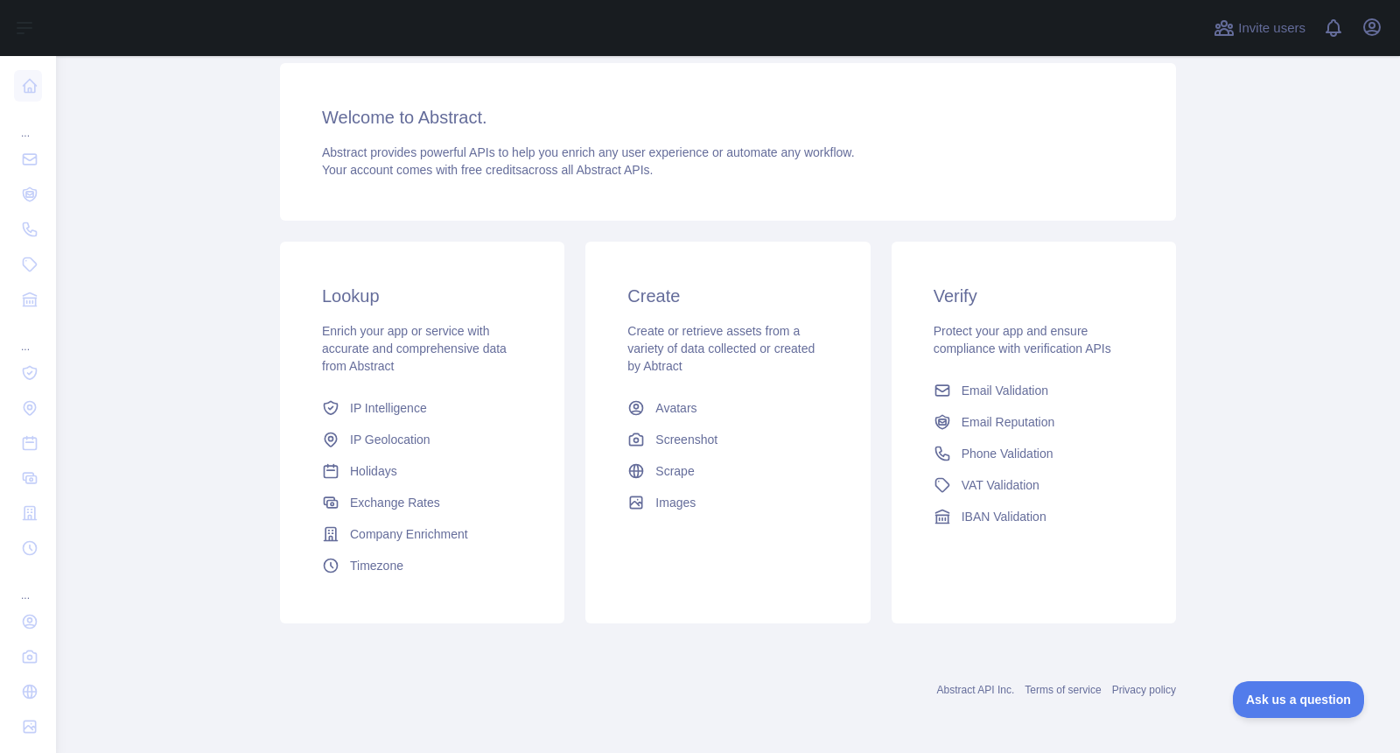
scroll to position [214, 0]
click at [371, 431] on span "IP Geolocation" at bounding box center [390, 440] width 81 height 18
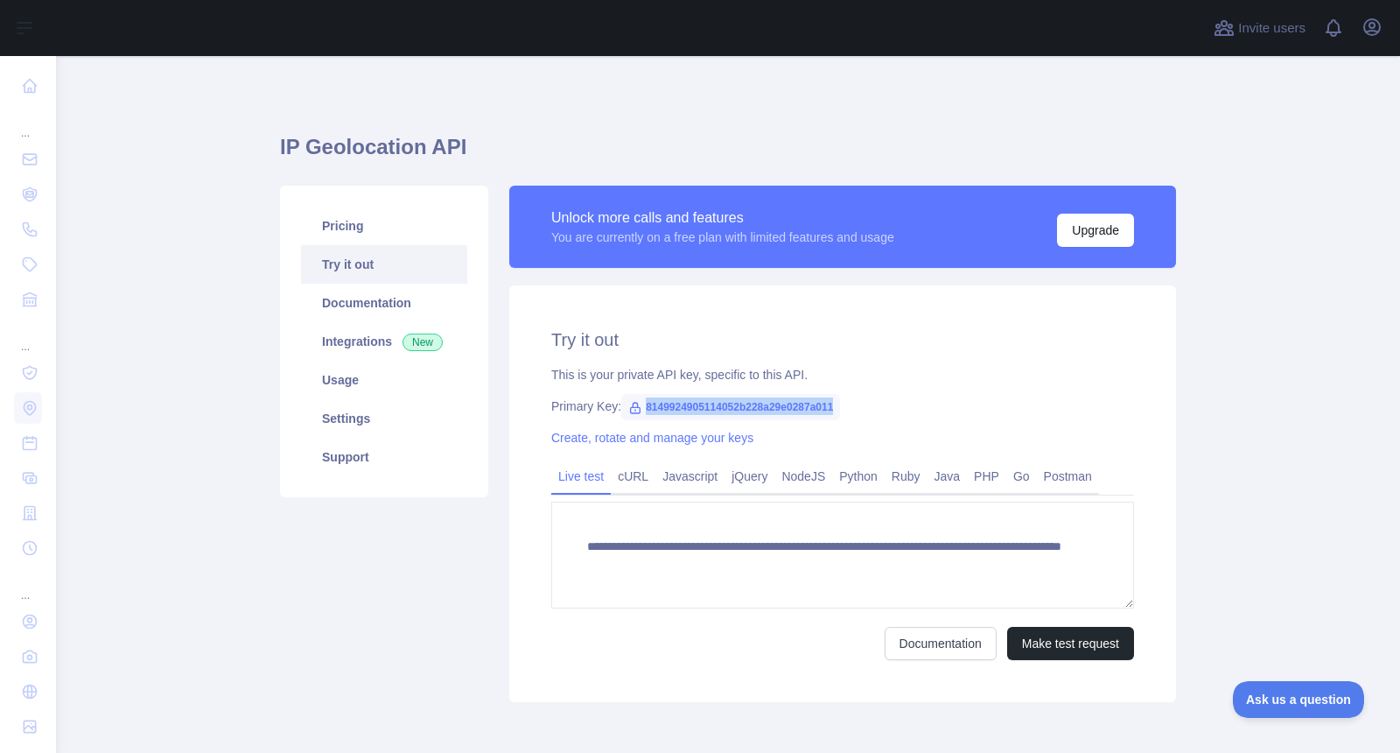
drag, startPoint x: 629, startPoint y: 404, endPoint x: 845, endPoint y: 399, distance: 216.3
click at [845, 399] on div "Primary Key: 8149924905114052b228a29e0287a011" at bounding box center [842, 406] width 583 height 18
copy span "8149924905114052b228a29e0287a011"
